Goal: Check status: Check status

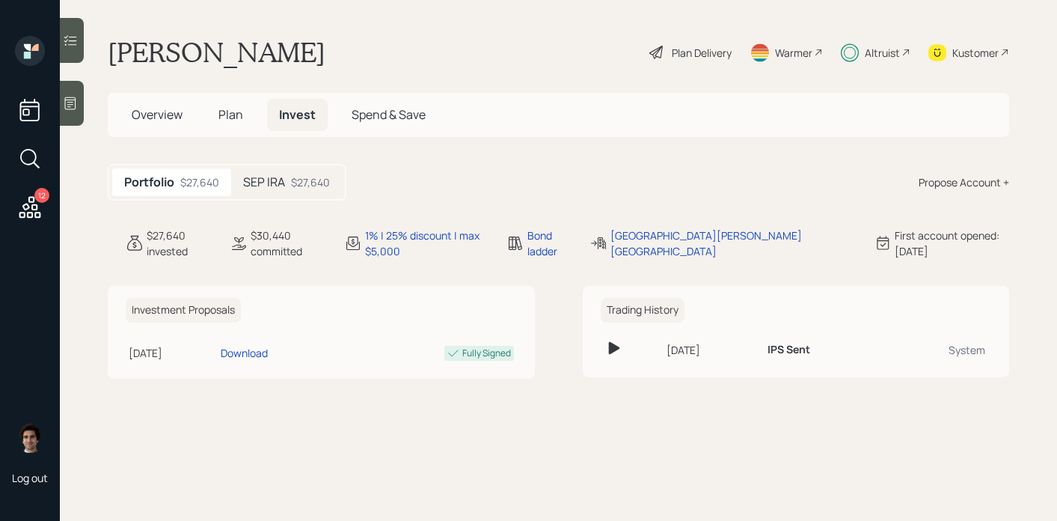
click at [319, 185] on div "$27,640" at bounding box center [310, 182] width 39 height 16
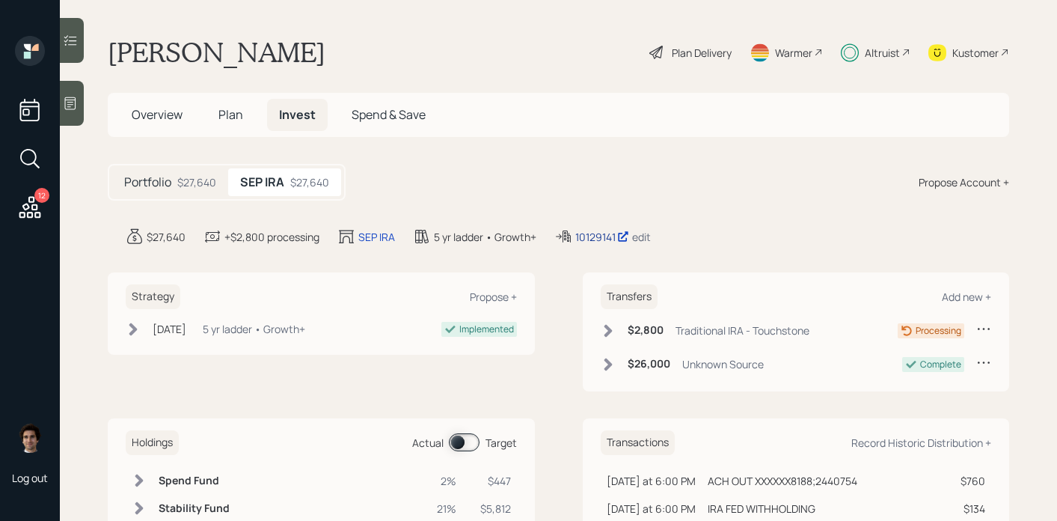
click at [604, 243] on div "10129141" at bounding box center [602, 237] width 54 height 16
